Goal: Information Seeking & Learning: Compare options

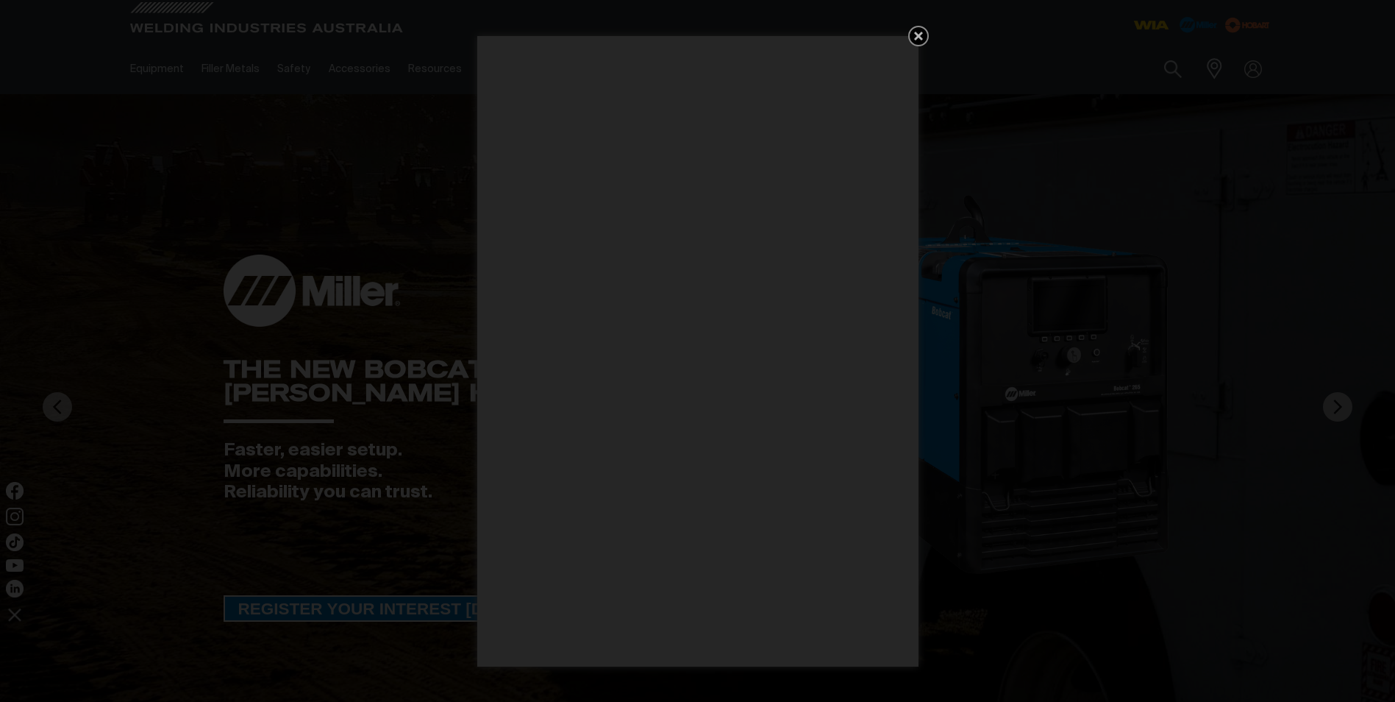
click at [913, 38] on icon "Get 5 WIA Welding Guides Free!" at bounding box center [919, 36] width 18 height 18
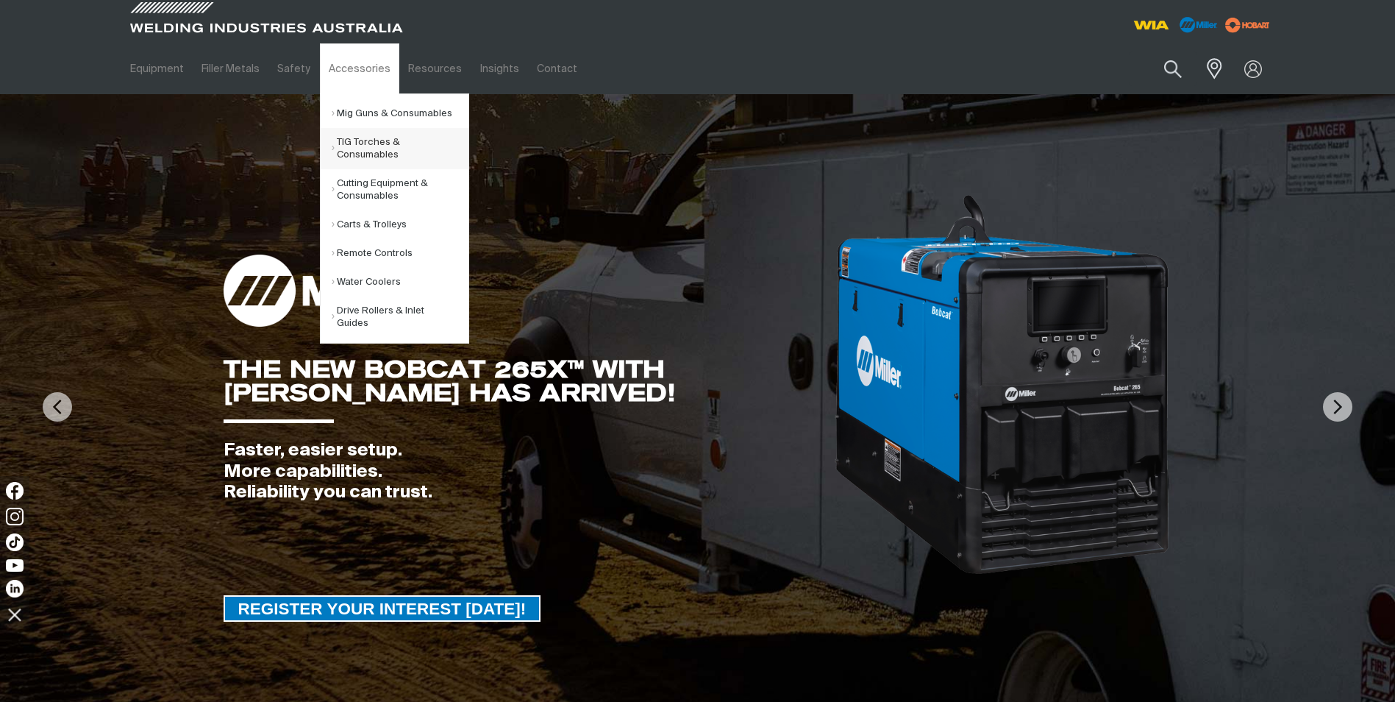
click at [352, 145] on link "TIG Torches & Consumables" at bounding box center [400, 148] width 137 height 41
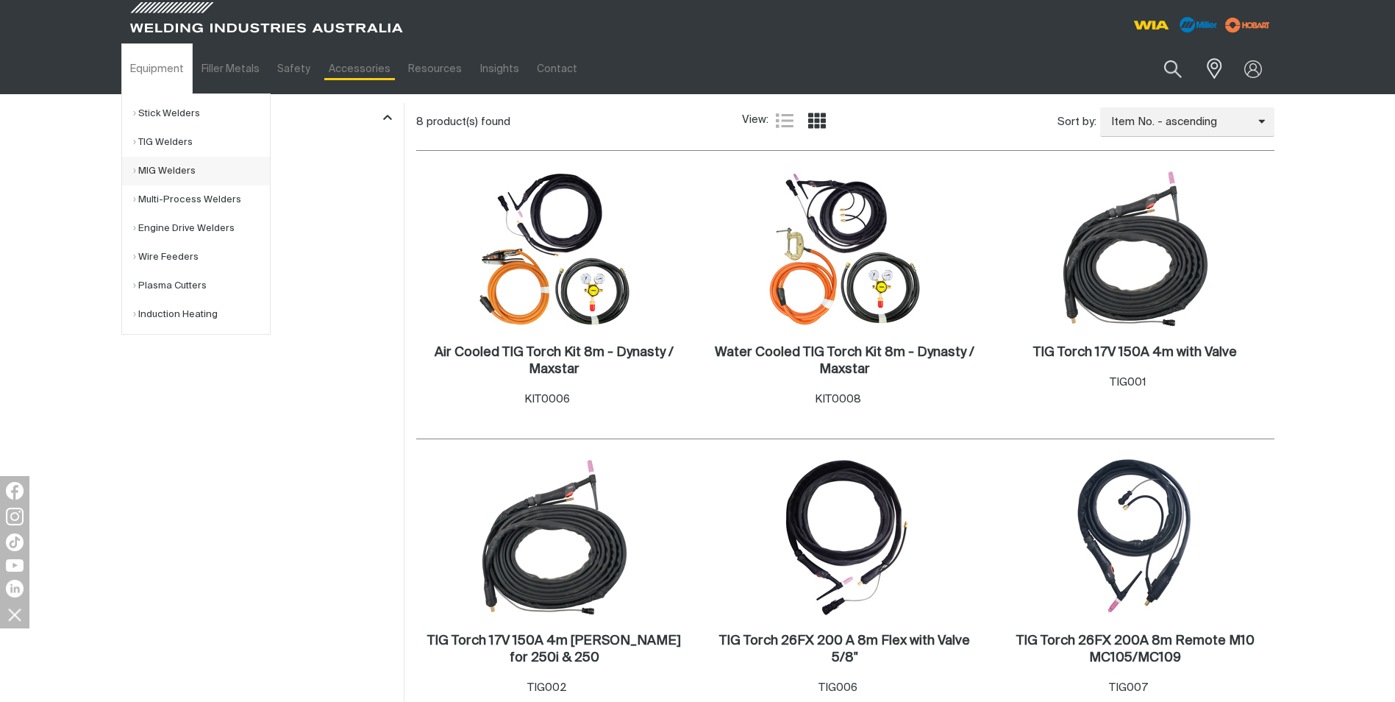
click at [155, 171] on link "MIG Welders" at bounding box center [201, 171] width 137 height 29
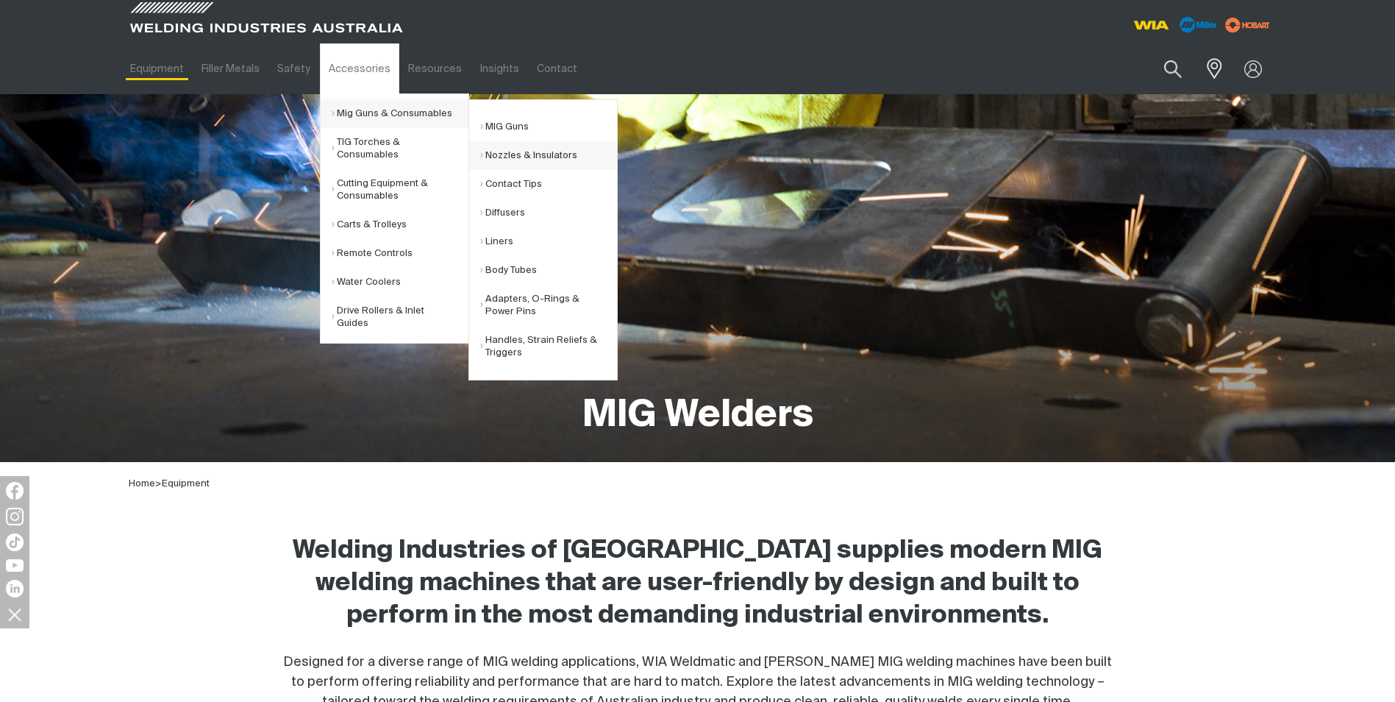
click at [514, 156] on link "Nozzles & Insulators" at bounding box center [548, 155] width 137 height 29
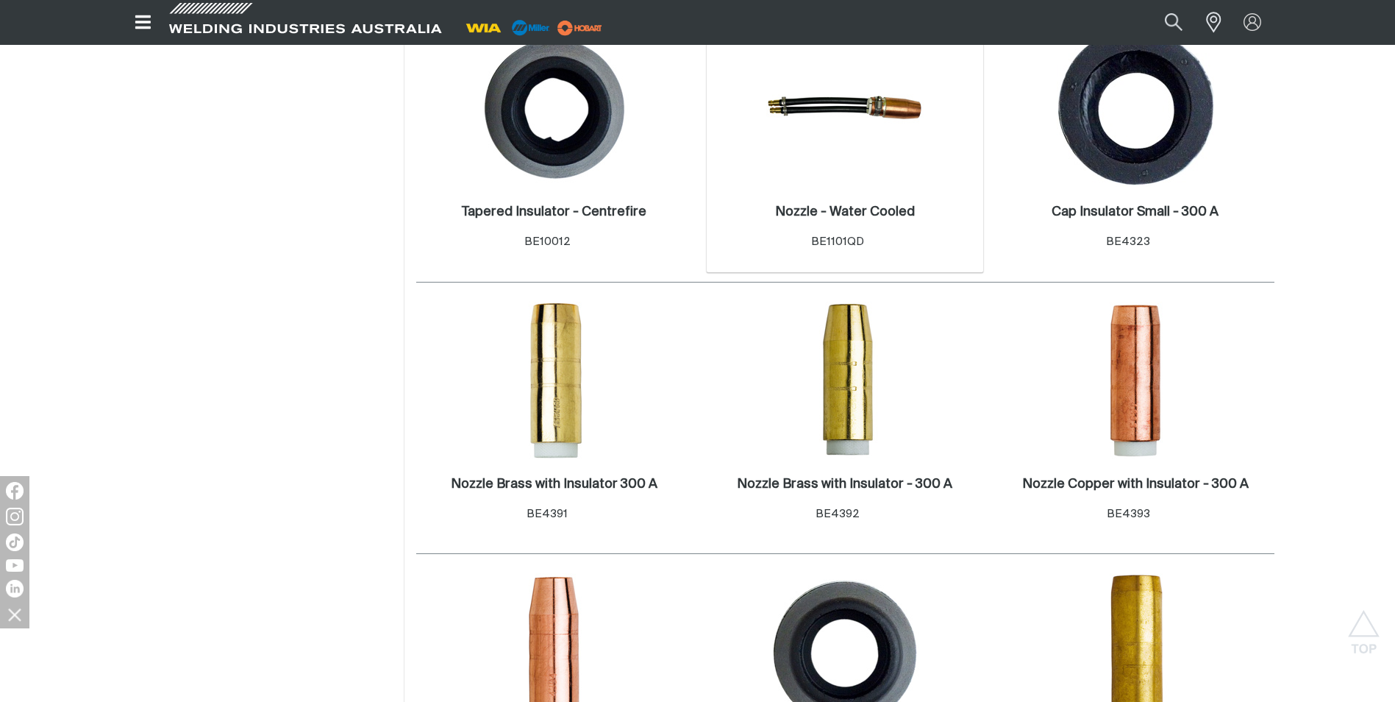
scroll to position [662, 0]
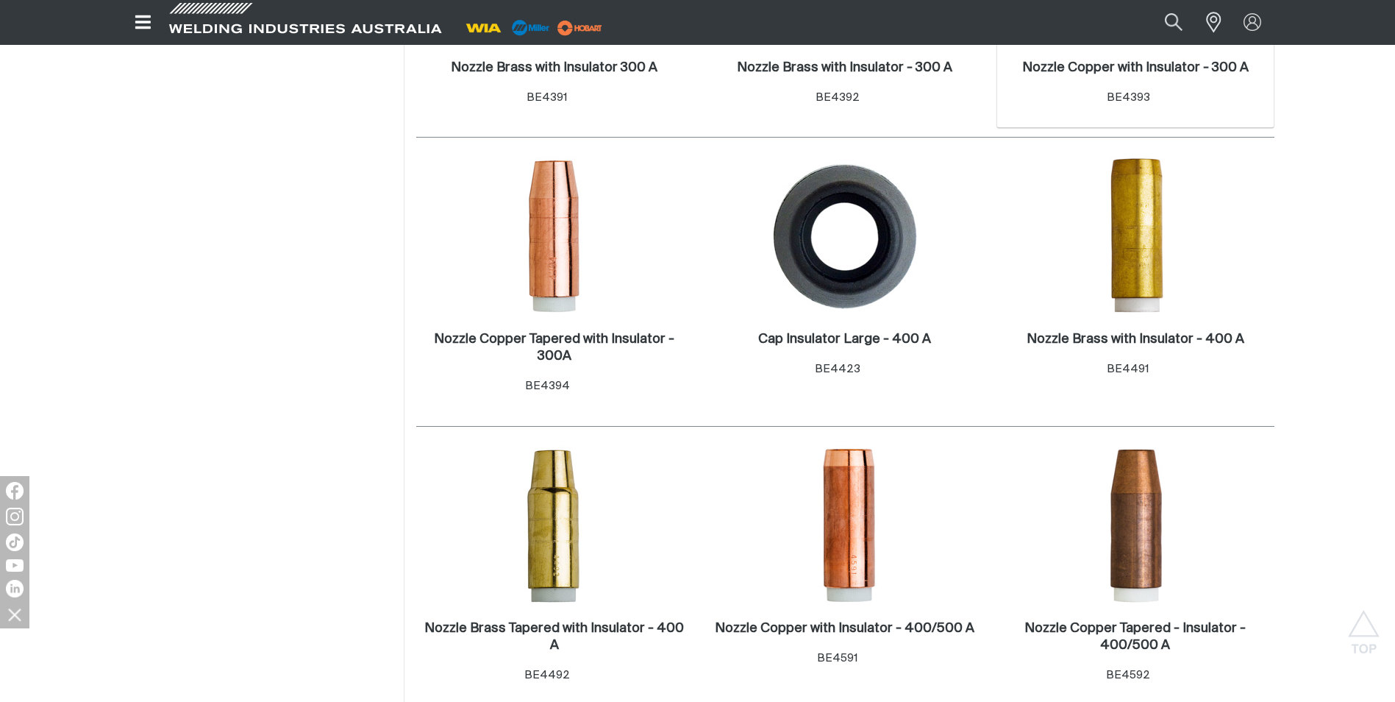
scroll to position [956, 0]
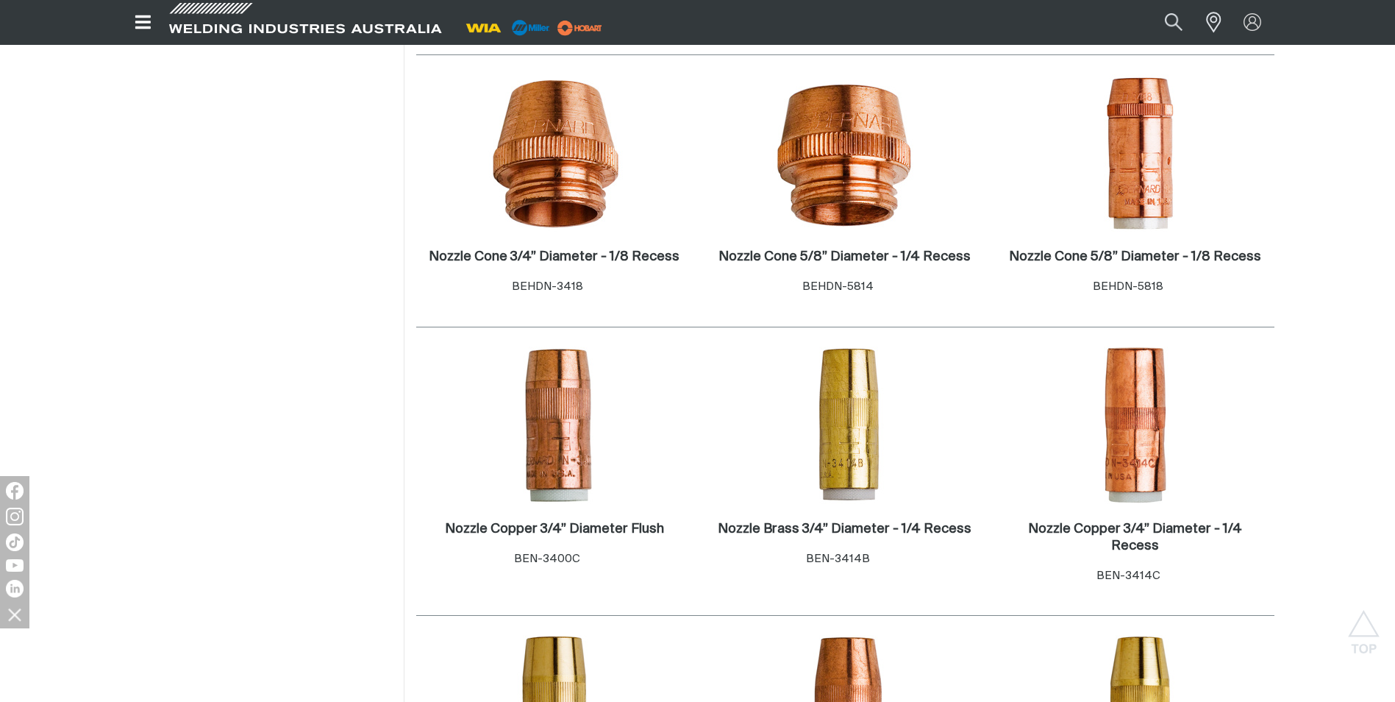
scroll to position [1618, 0]
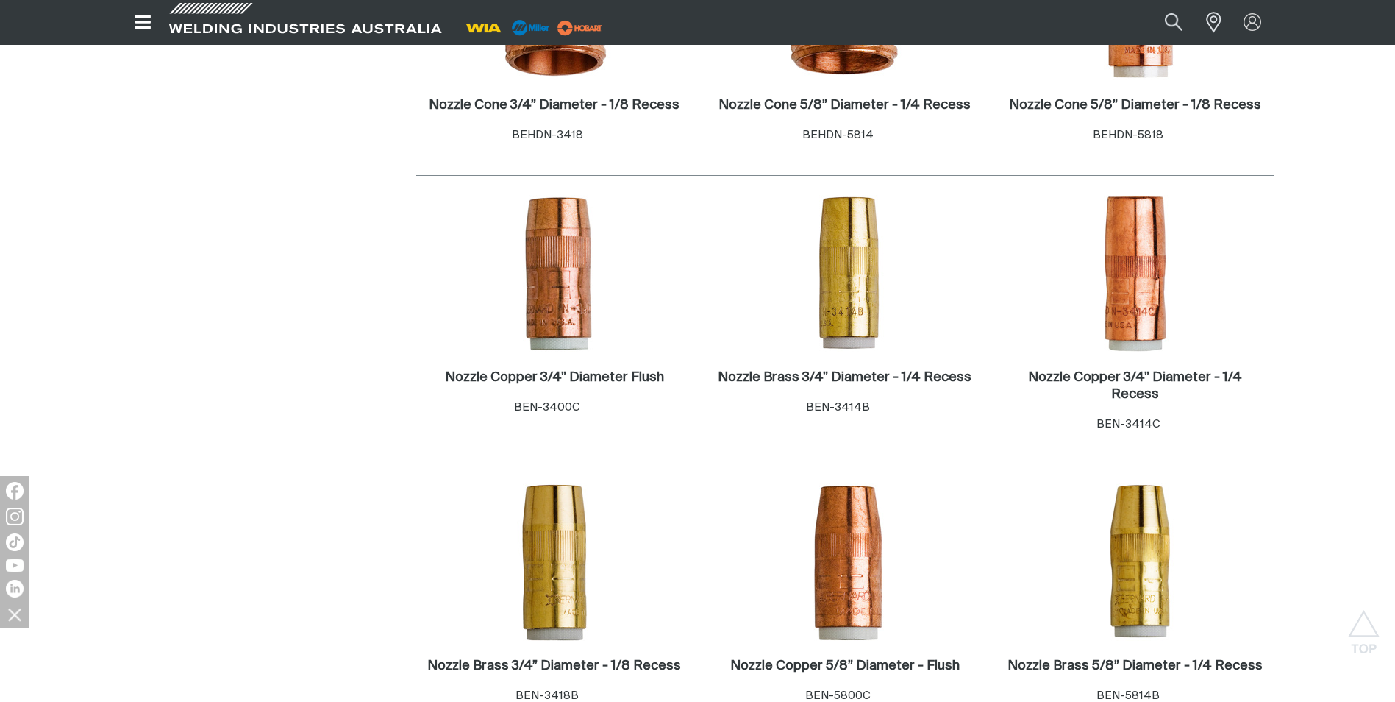
scroll to position [1691, 0]
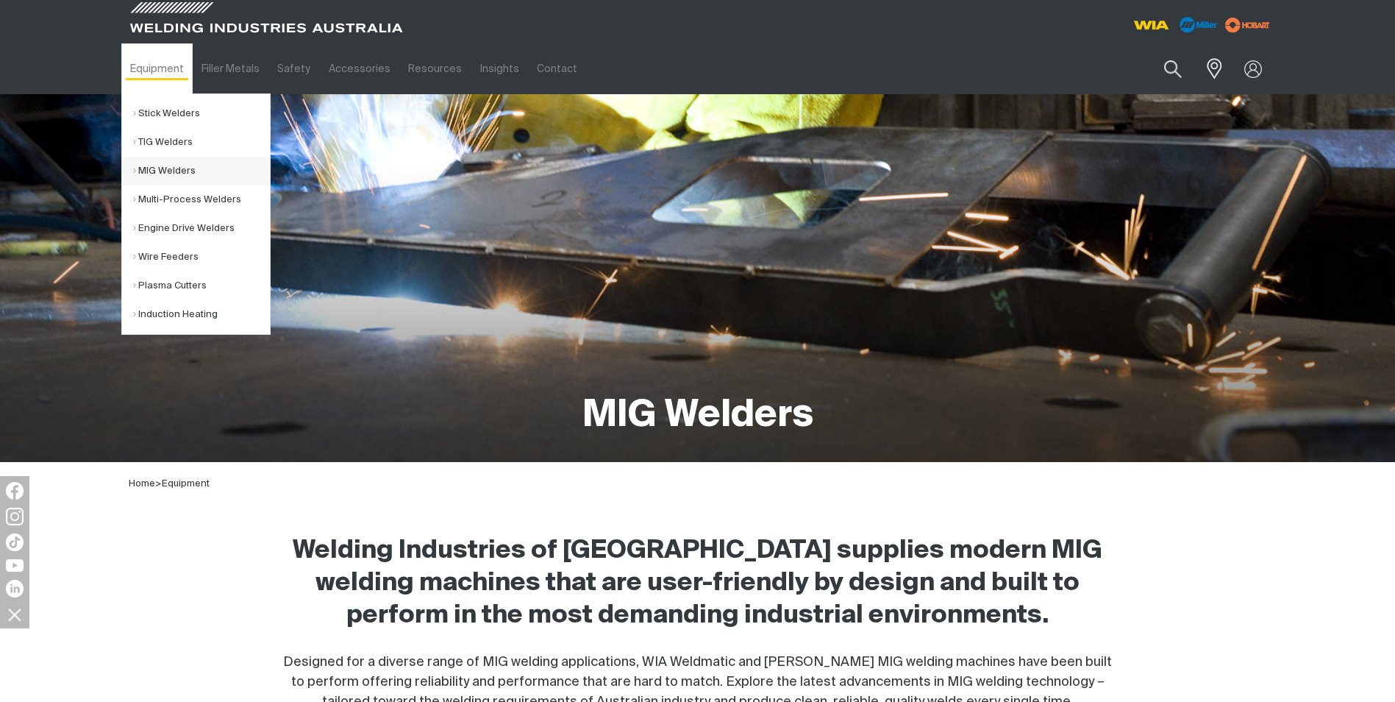
click at [162, 169] on link "MIG Welders" at bounding box center [201, 171] width 137 height 29
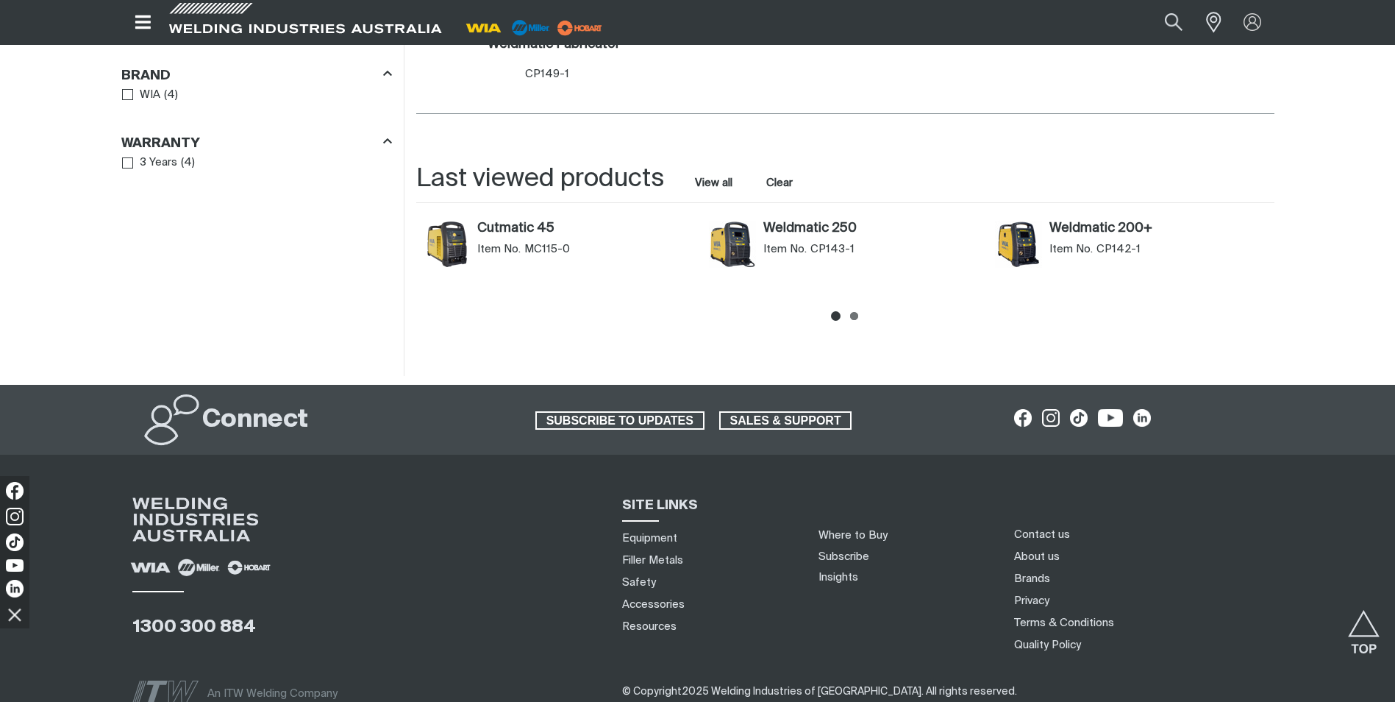
scroll to position [1324, 0]
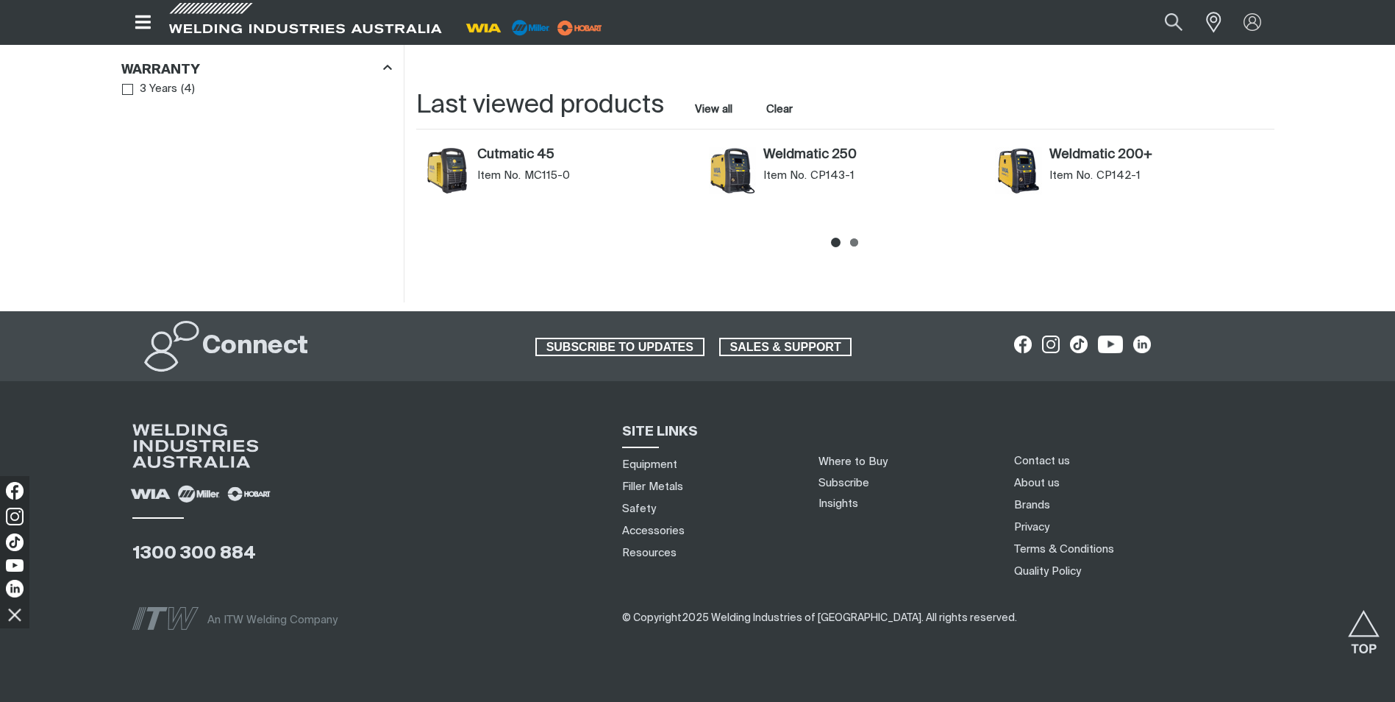
drag, startPoint x: 1127, startPoint y: 188, endPoint x: 513, endPoint y: 111, distance: 618.8
click at [516, 111] on section "Last viewed products View all Clear Cutmatic 45 Item No. MC115-0 Weldmatic 250 …" at bounding box center [845, 171] width 858 height 165
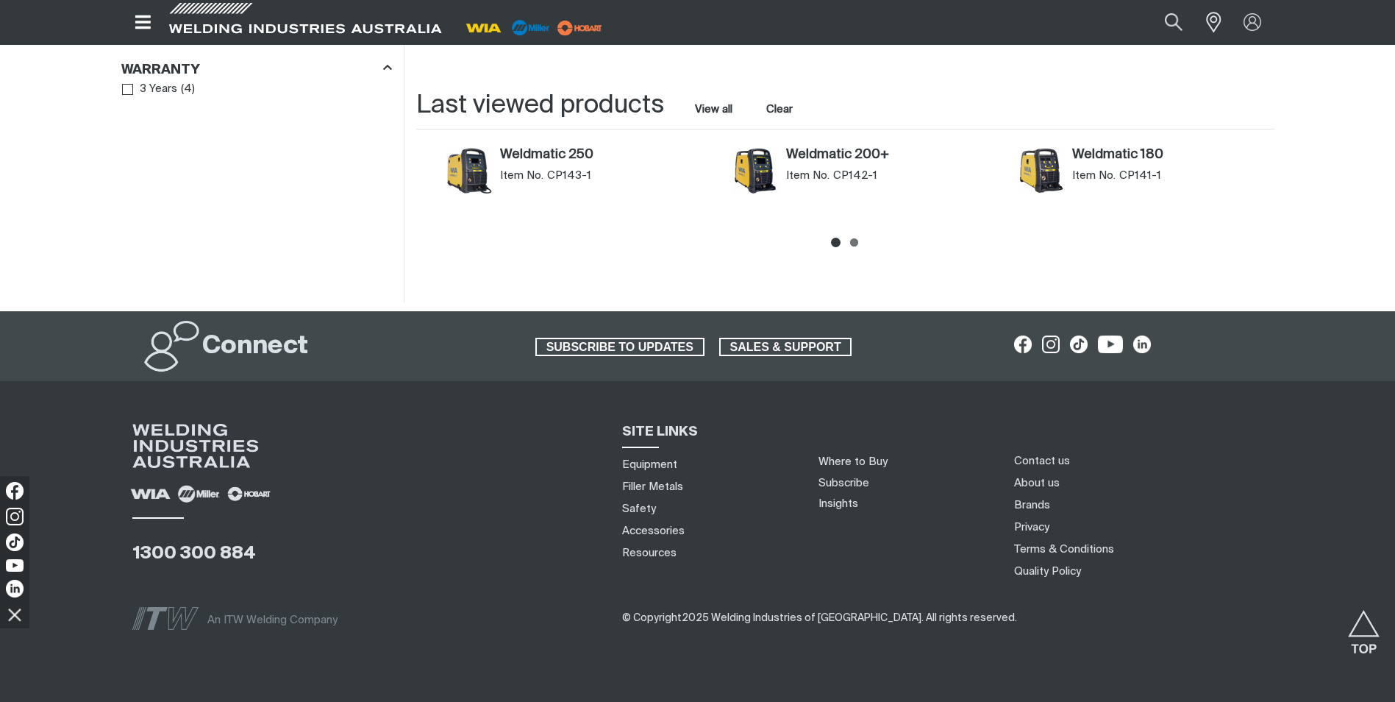
drag, startPoint x: 678, startPoint y: 150, endPoint x: 660, endPoint y: 151, distance: 17.7
click at [664, 151] on article "Weldmatic 250 Item No. CP143-1" at bounding box center [581, 176] width 286 height 65
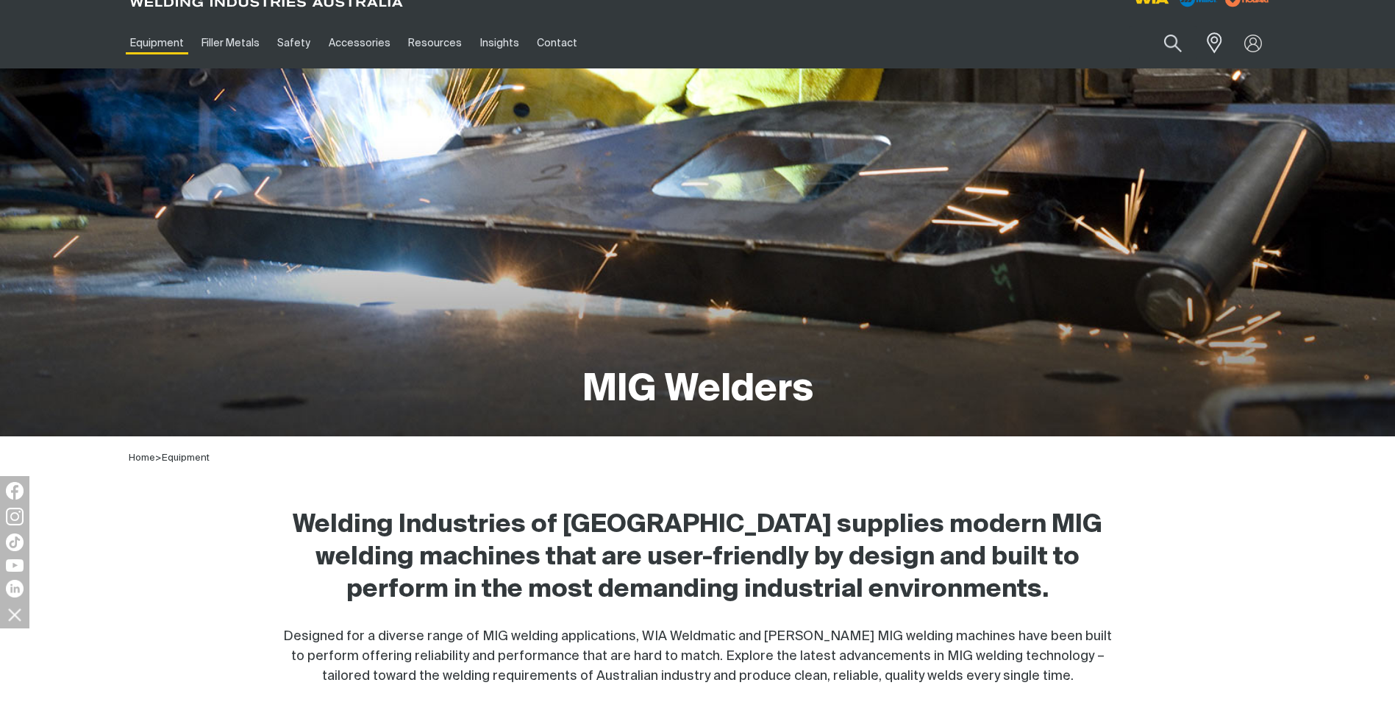
scroll to position [0, 0]
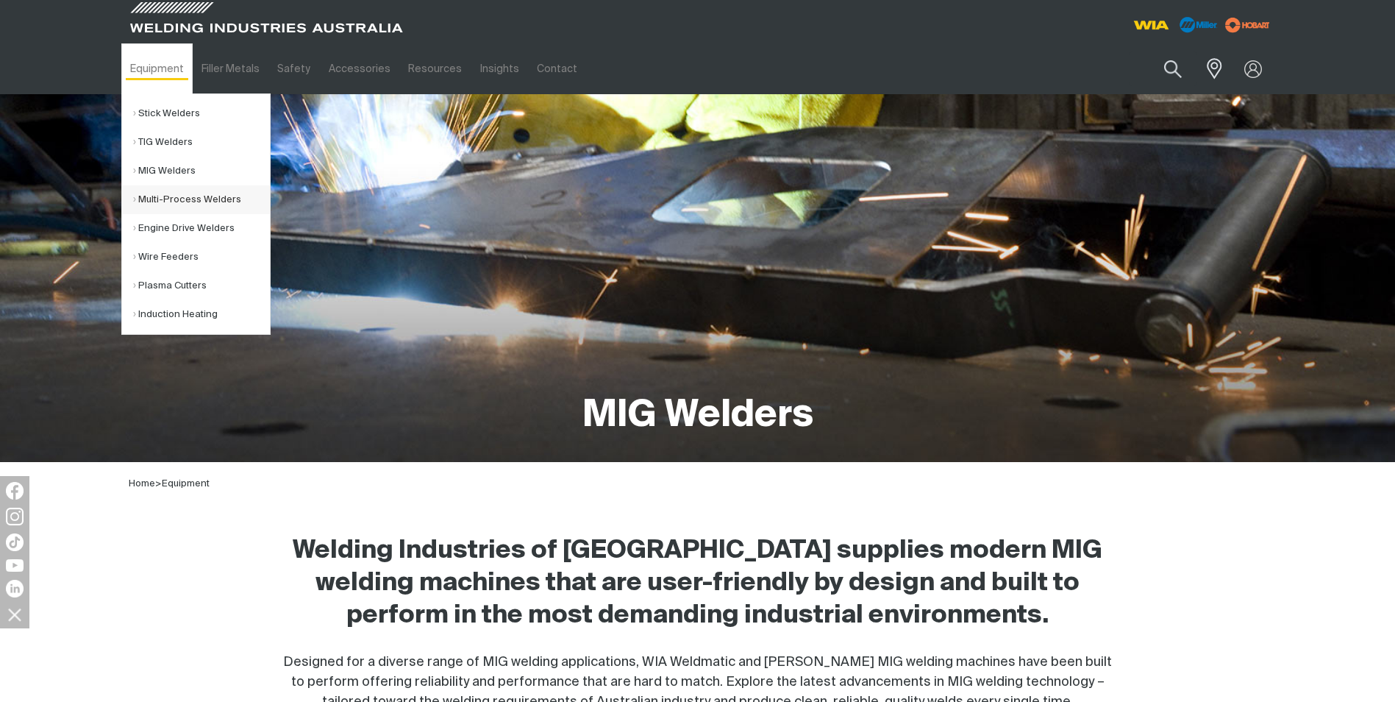
click at [168, 197] on link "Multi-Process Welders" at bounding box center [201, 199] width 137 height 29
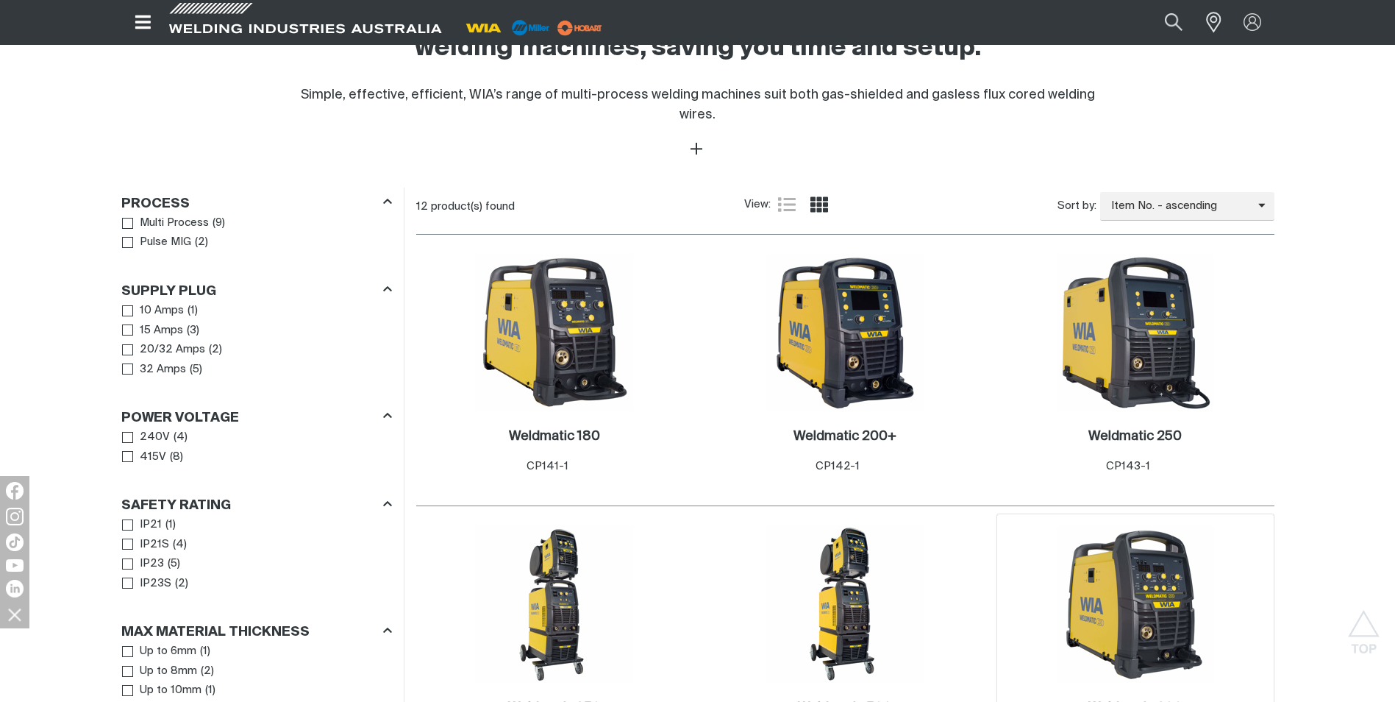
scroll to position [809, 0]
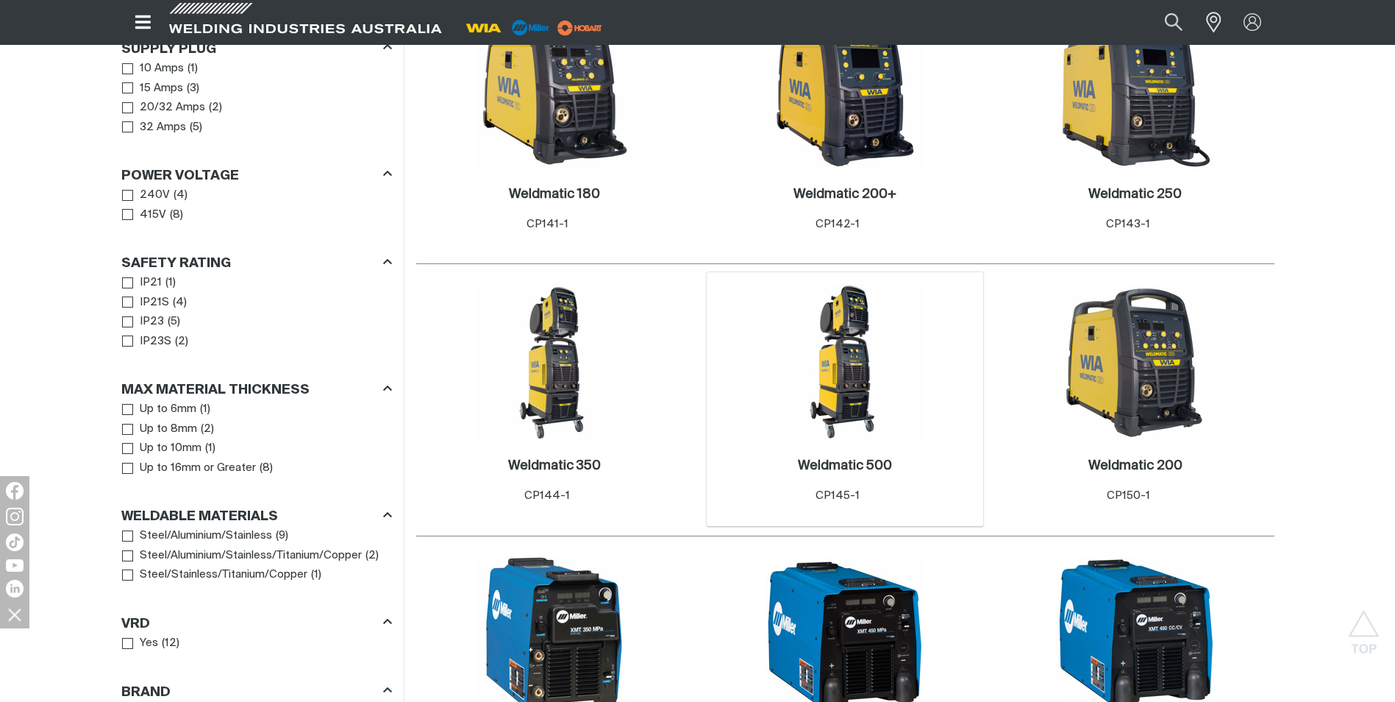
click at [841, 372] on img at bounding box center [844, 361] width 157 height 157
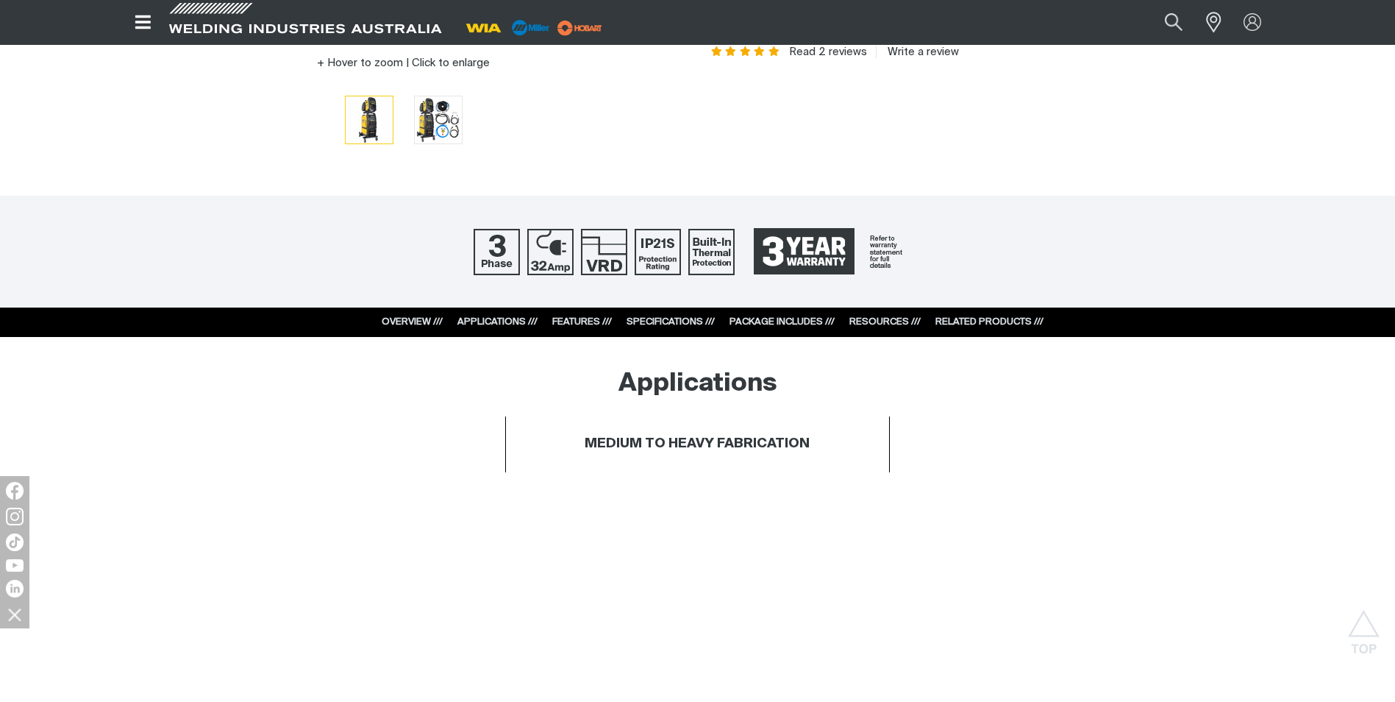
scroll to position [588, 0]
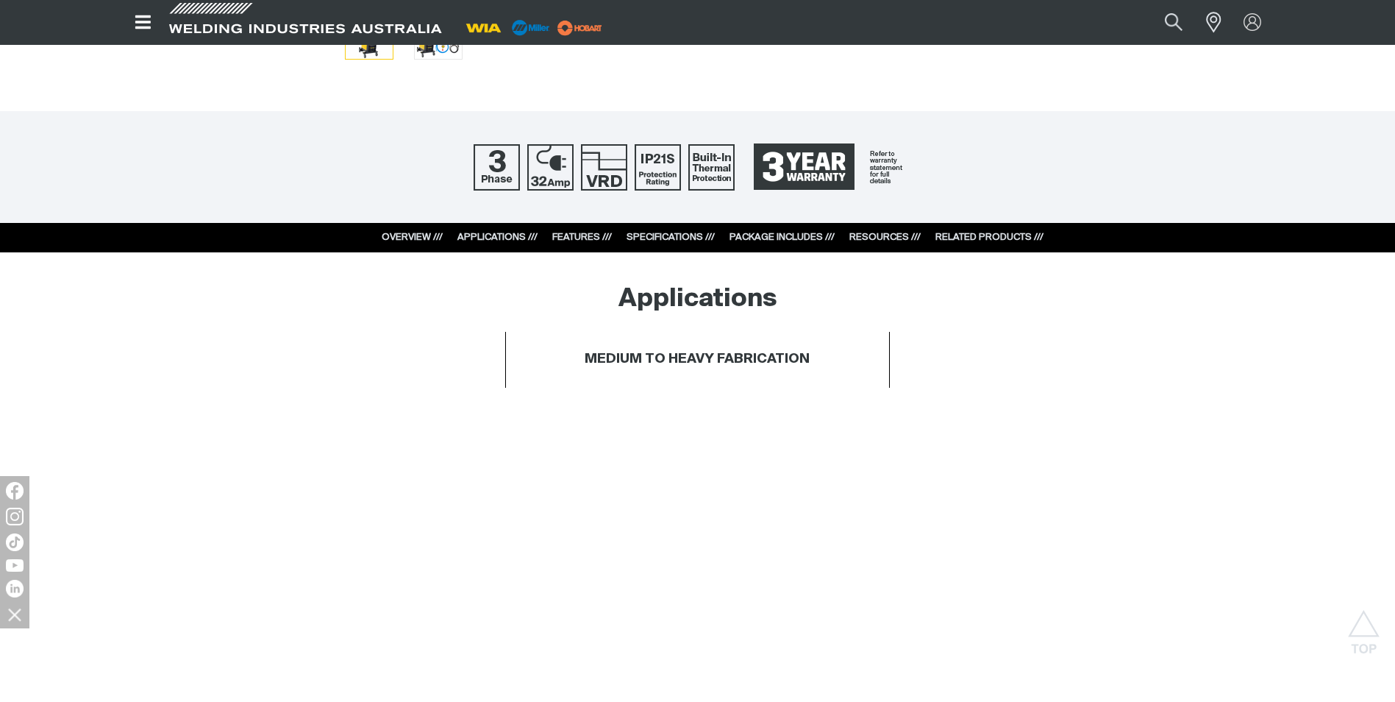
click at [775, 235] on link "PACKAGE INCLUDES ///" at bounding box center [782, 237] width 105 height 10
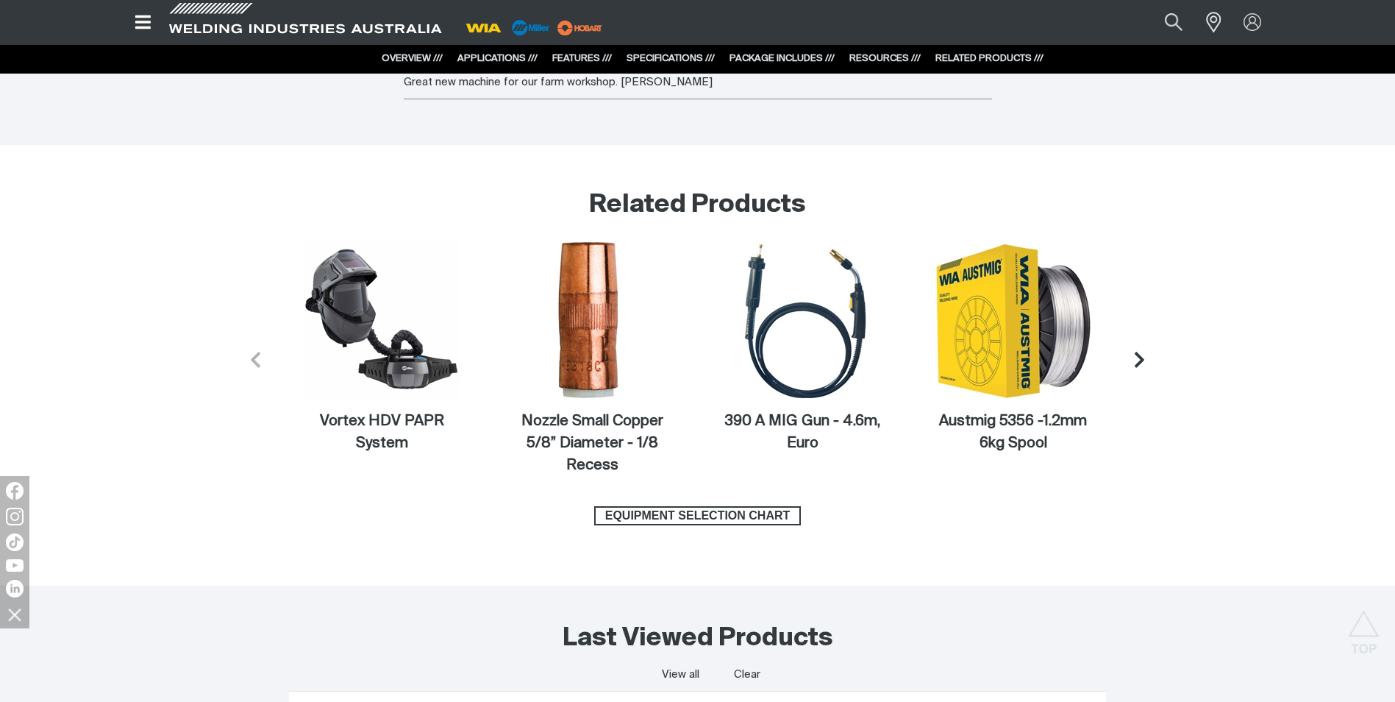
scroll to position [6164, 0]
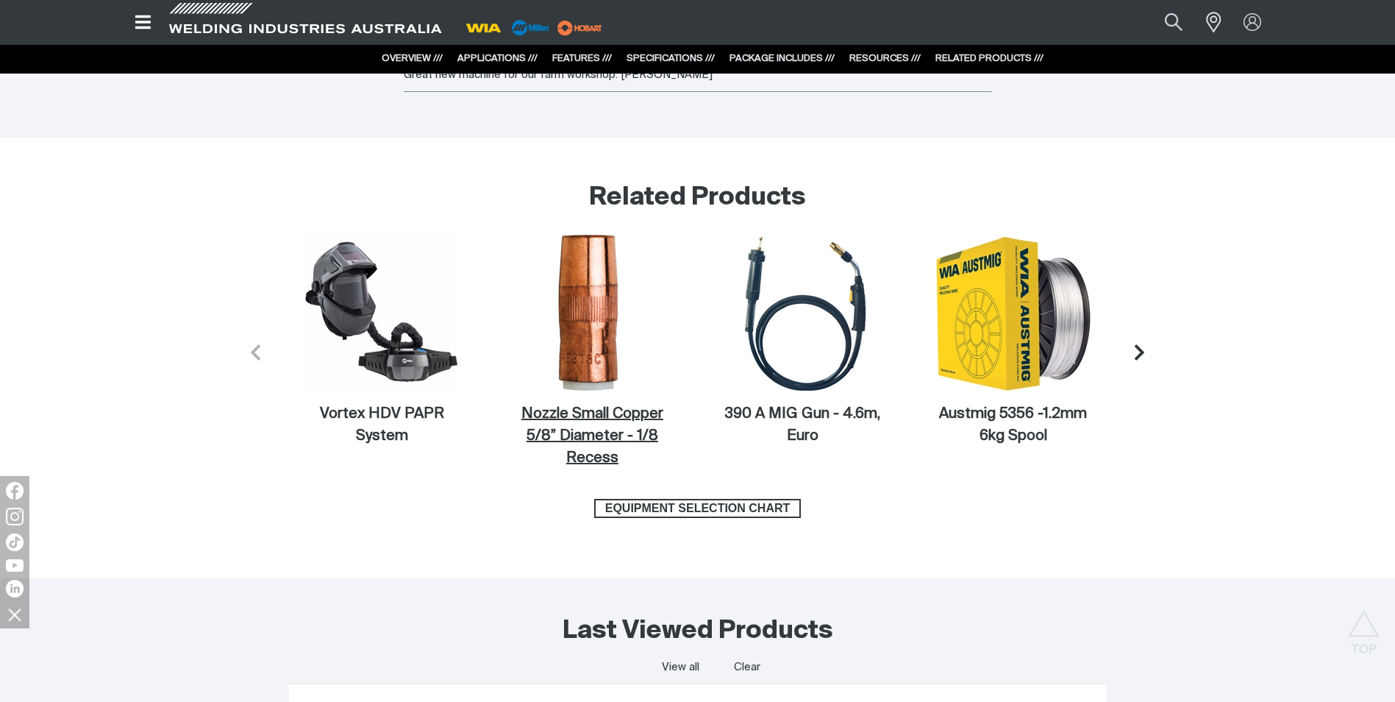
click at [582, 298] on img at bounding box center [591, 313] width 157 height 157
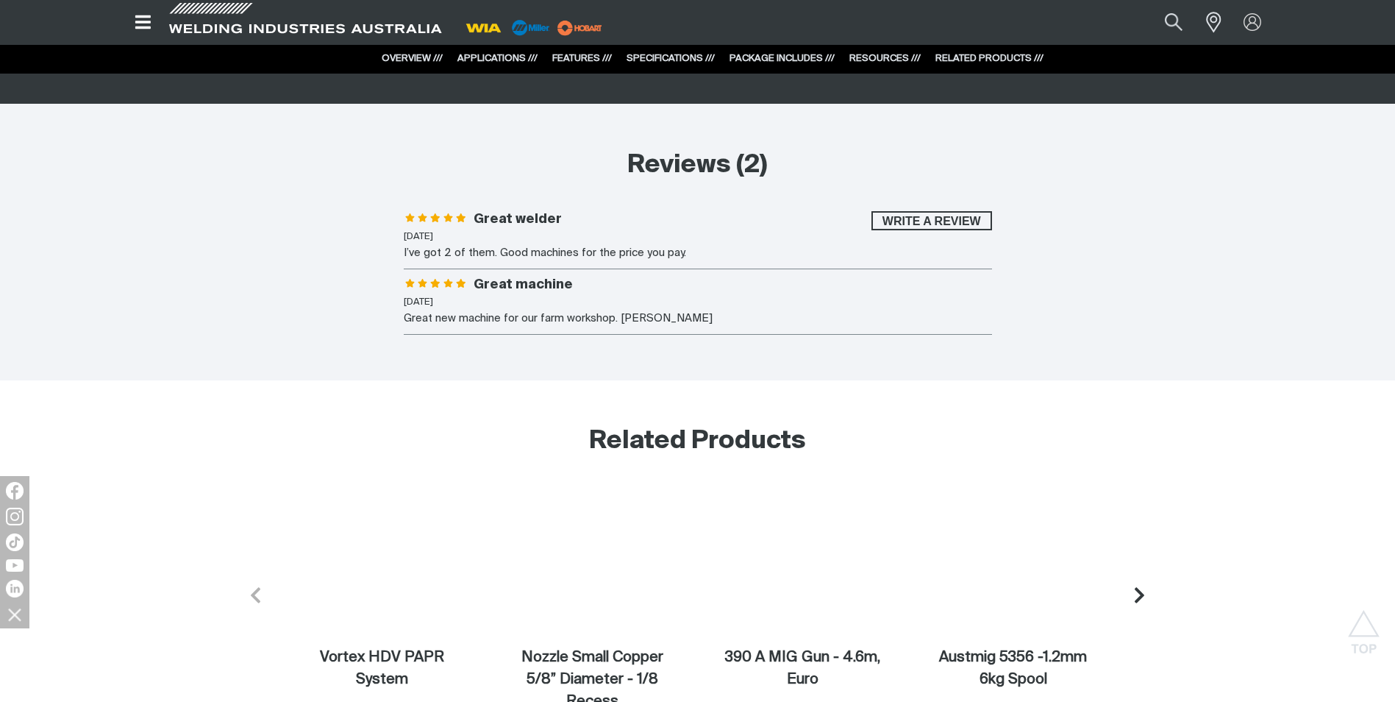
scroll to position [6164, 0]
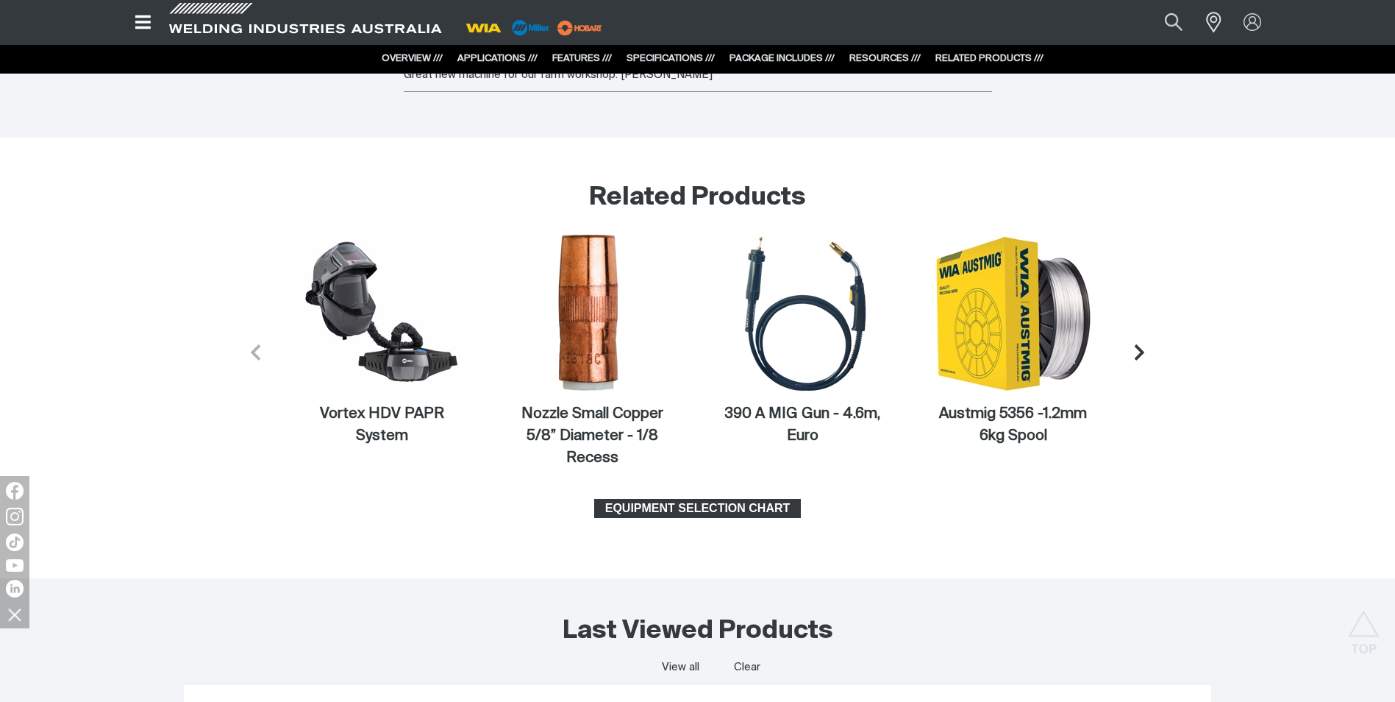
click at [737, 510] on span "EQUIPMENT SELECTION CHART" at bounding box center [698, 508] width 204 height 19
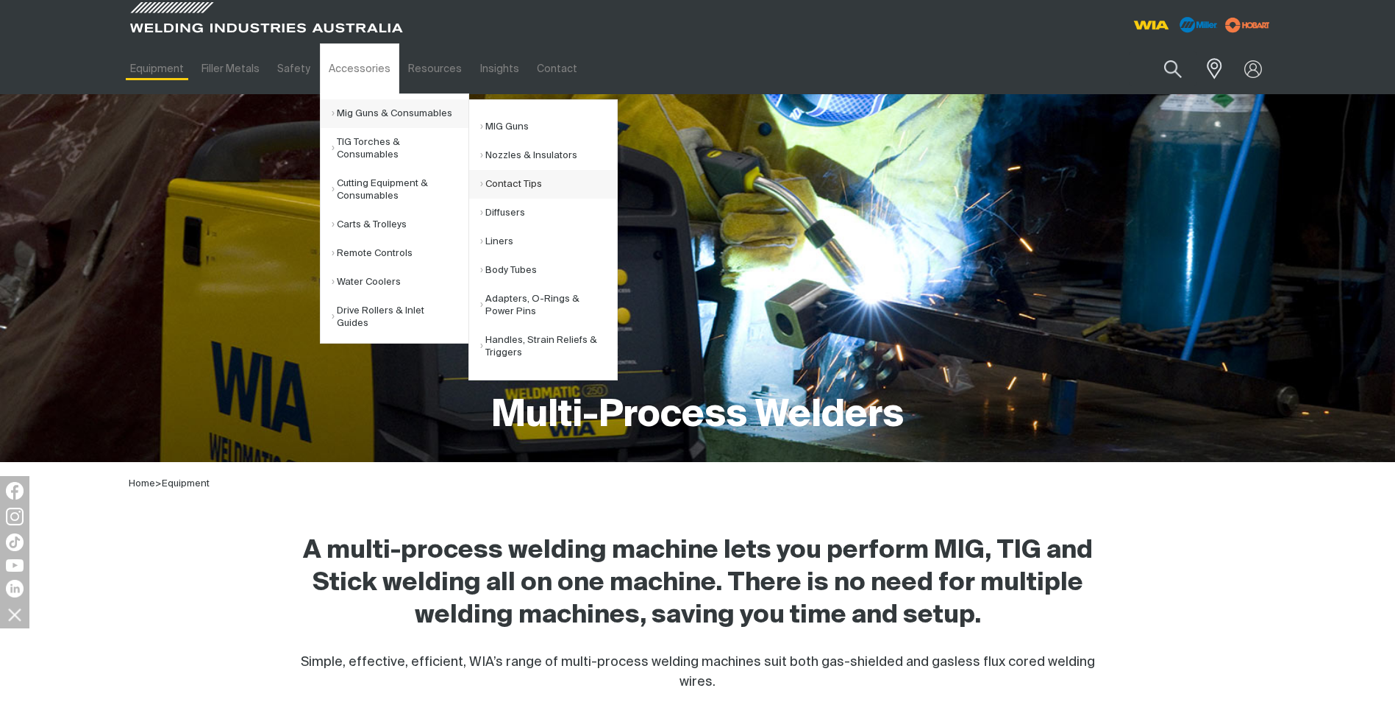
click at [518, 182] on link "Contact Tips" at bounding box center [548, 184] width 137 height 29
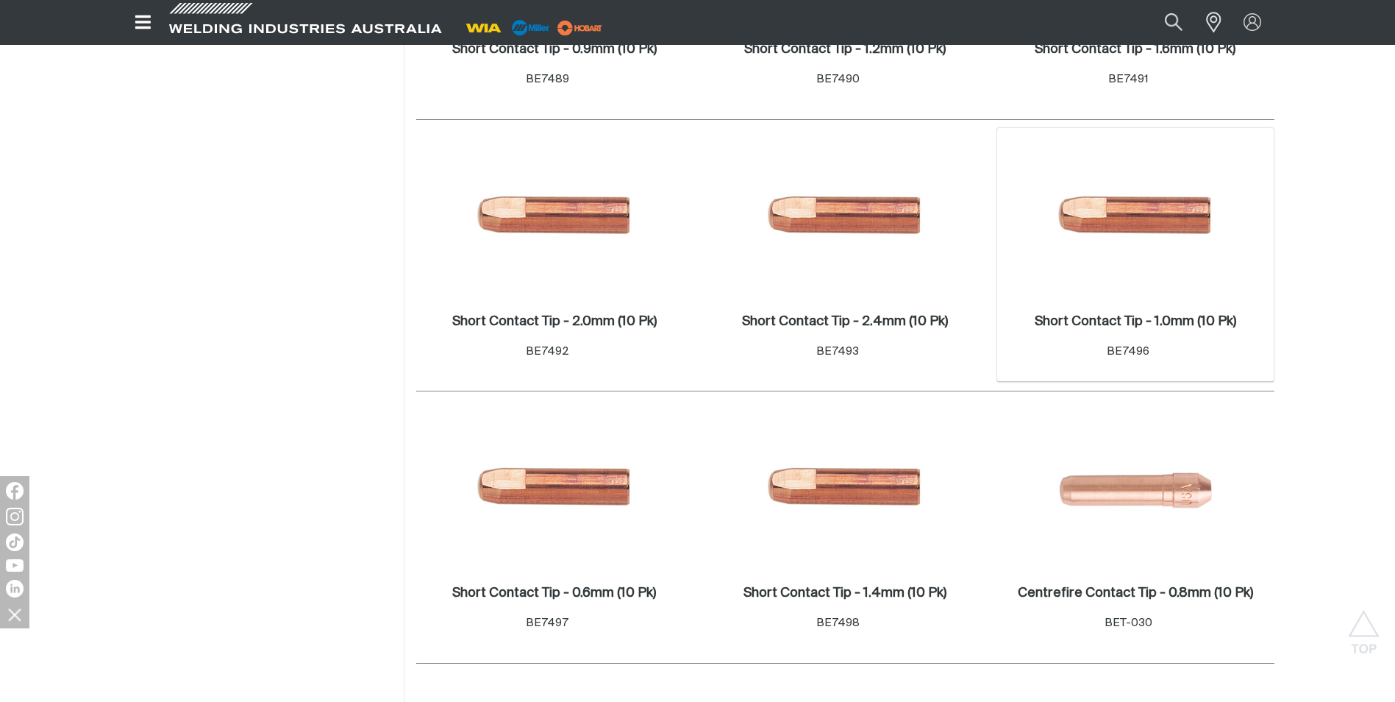
scroll to position [1471, 0]
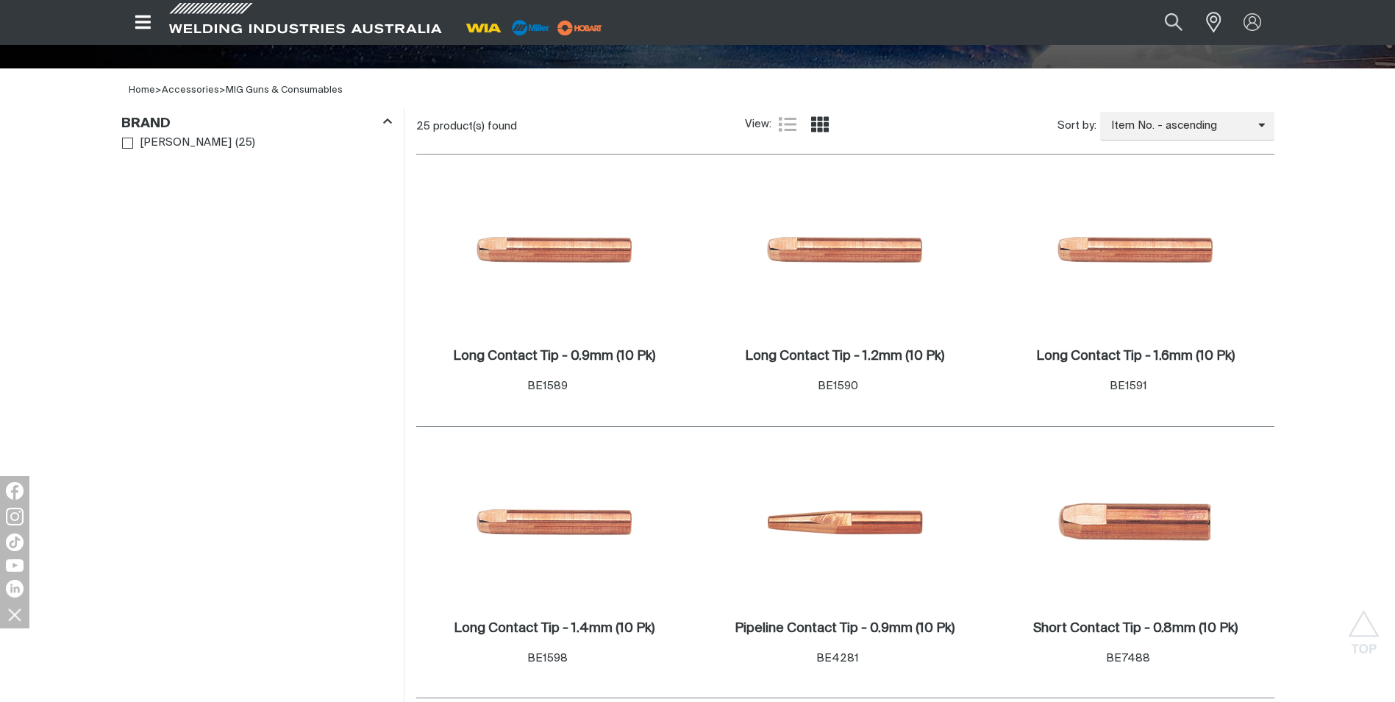
scroll to position [368, 0]
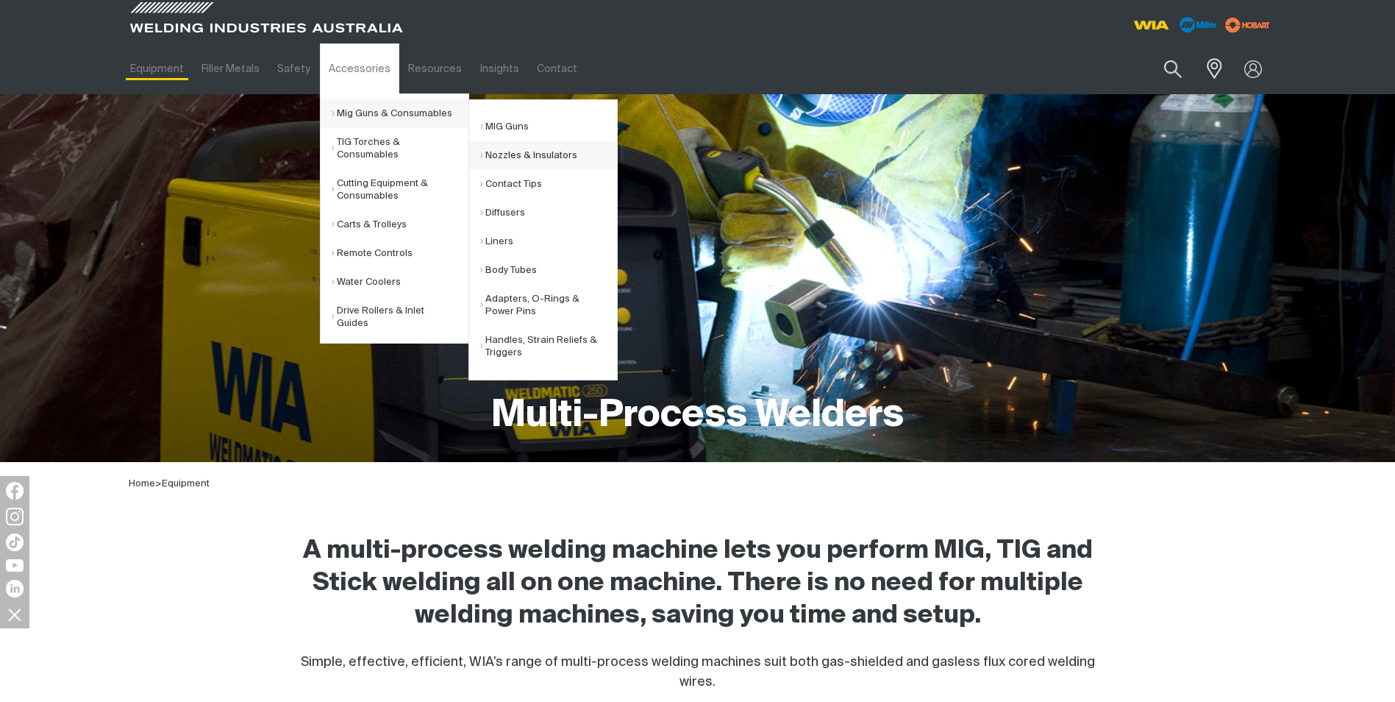
click at [532, 153] on link "Nozzles & Insulators" at bounding box center [548, 155] width 137 height 29
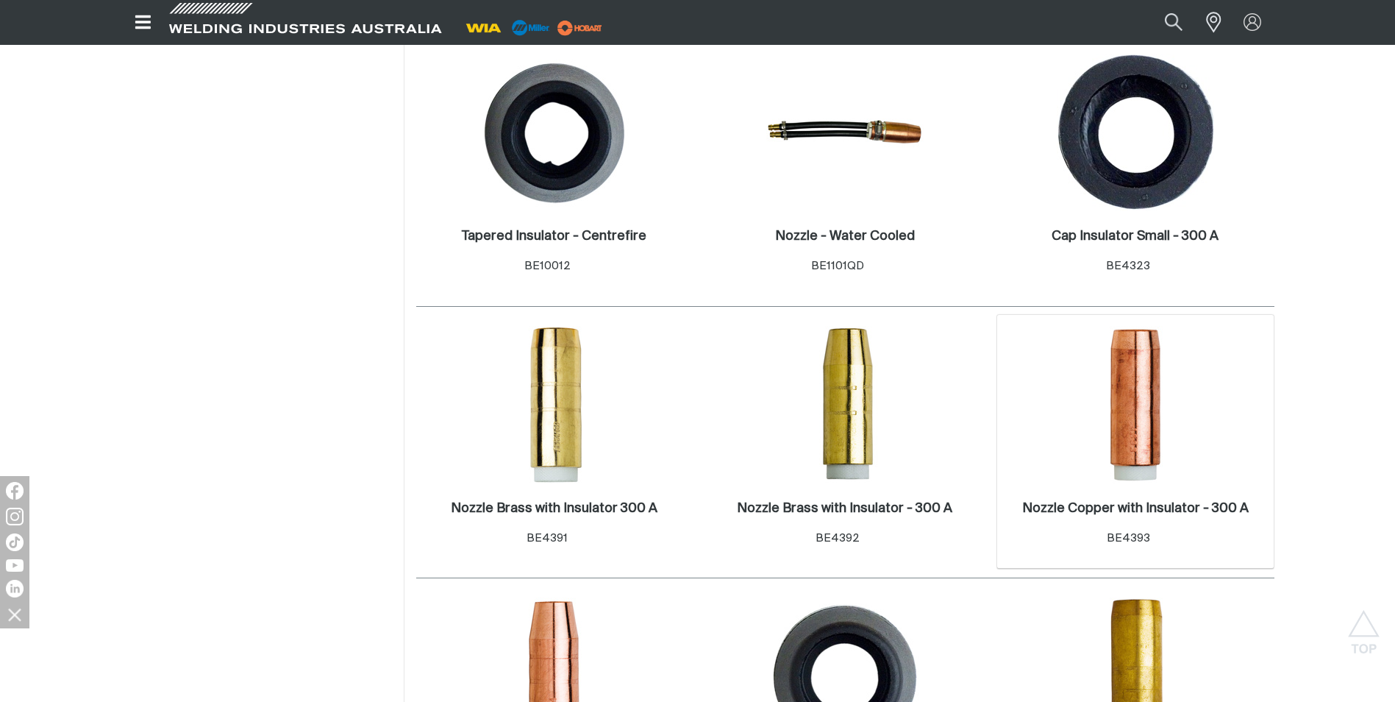
scroll to position [515, 0]
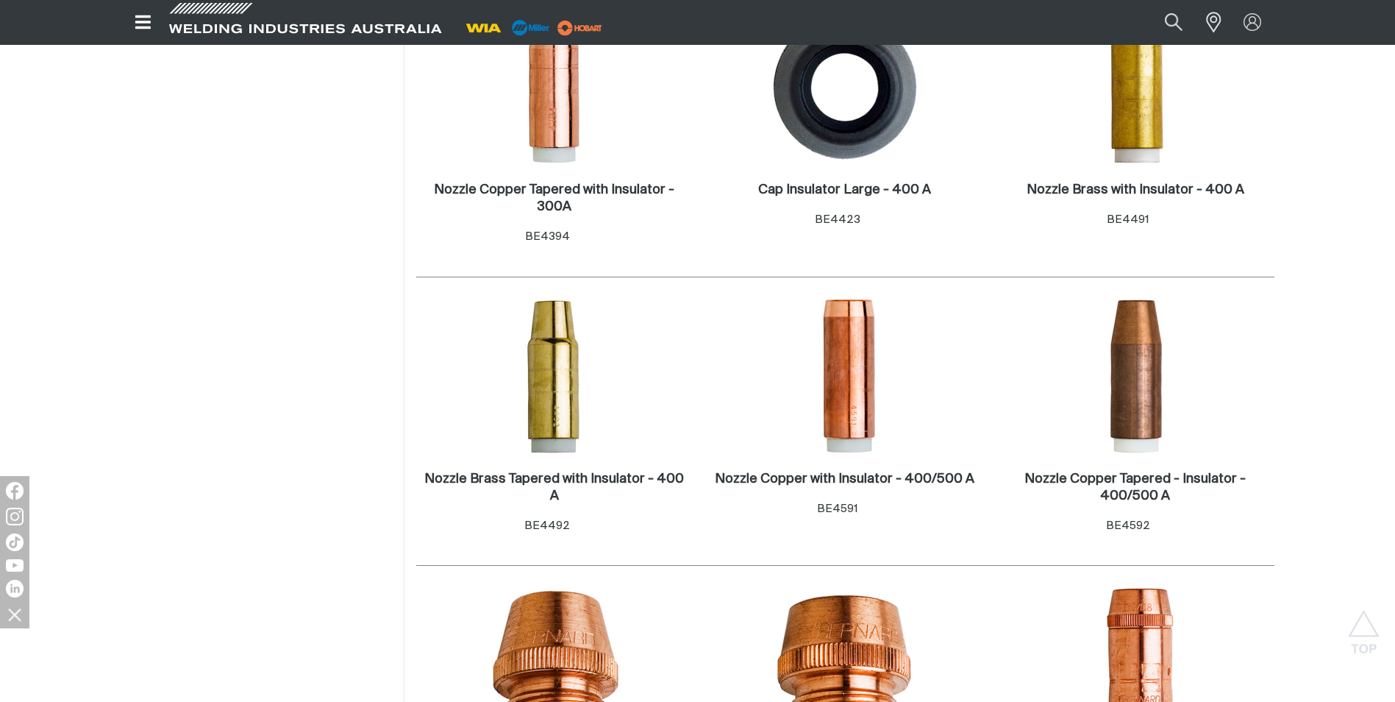
scroll to position [1324, 0]
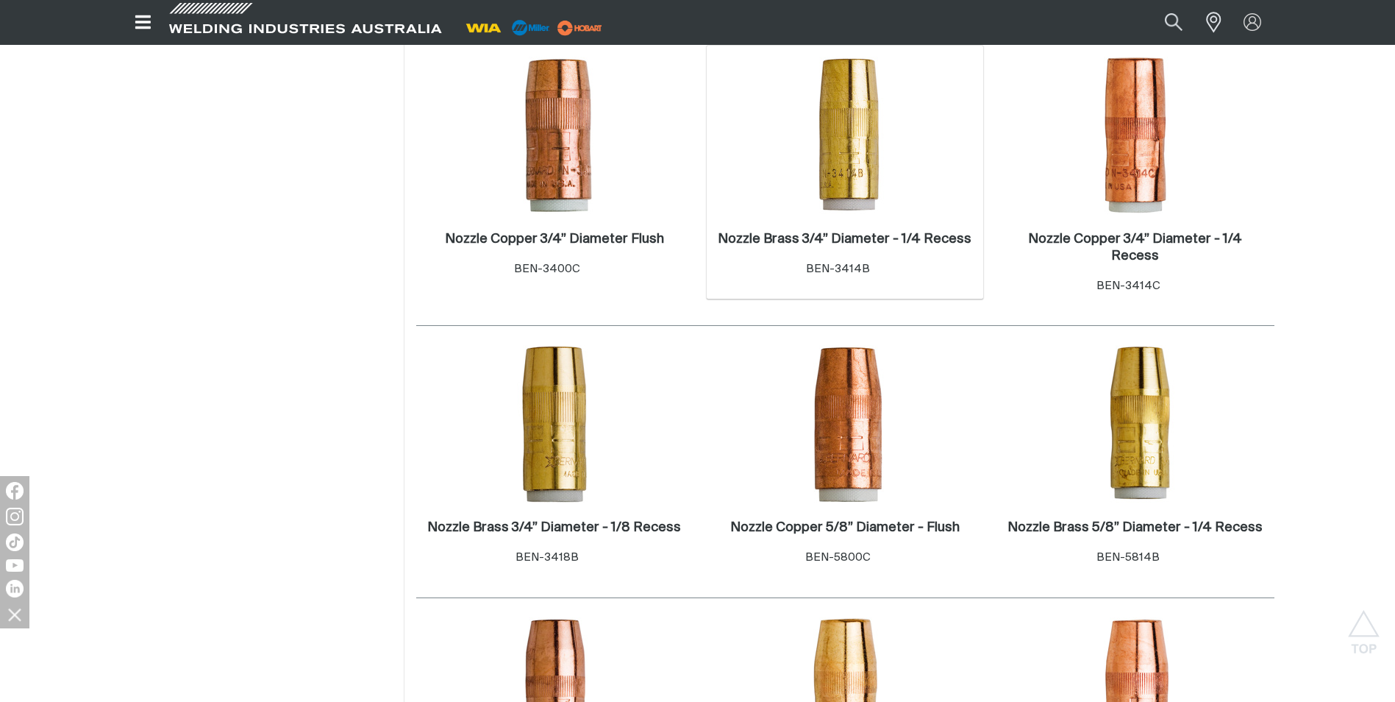
scroll to position [1986, 0]
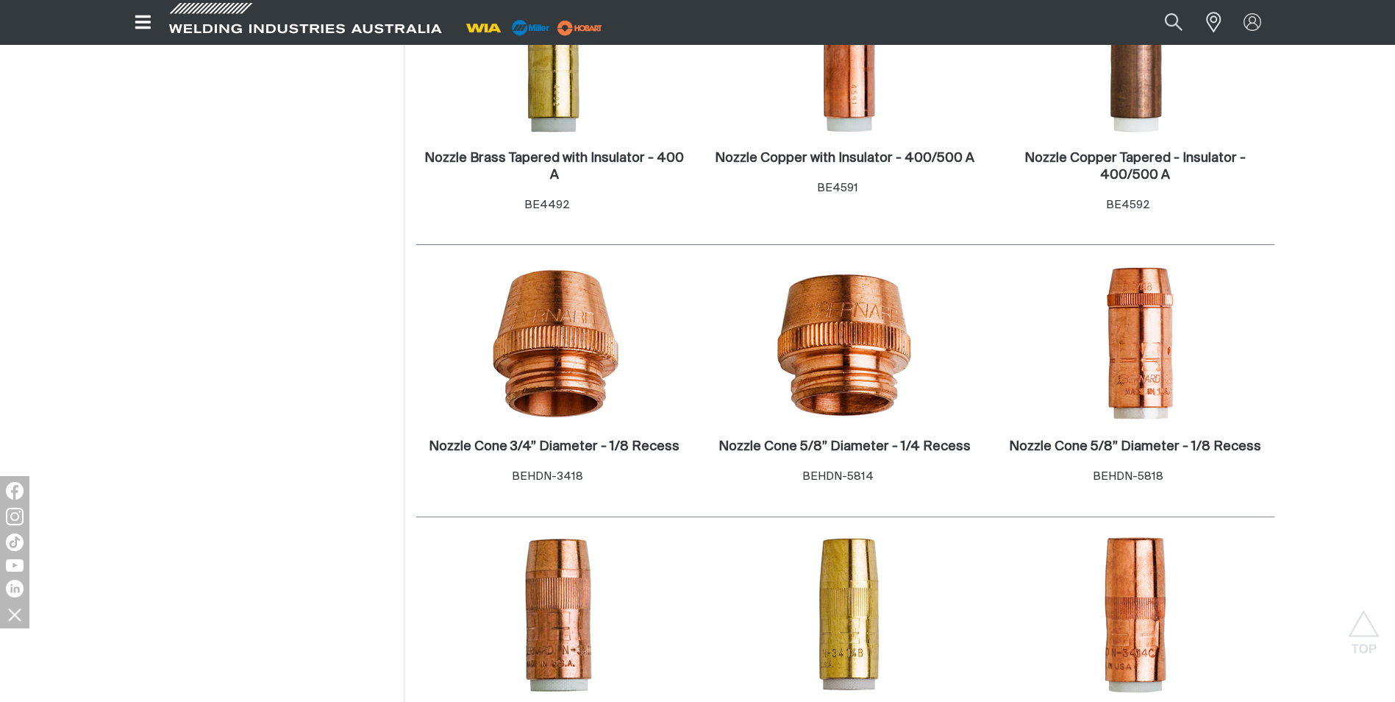
scroll to position [1397, 0]
